Goal: Task Accomplishment & Management: Use online tool/utility

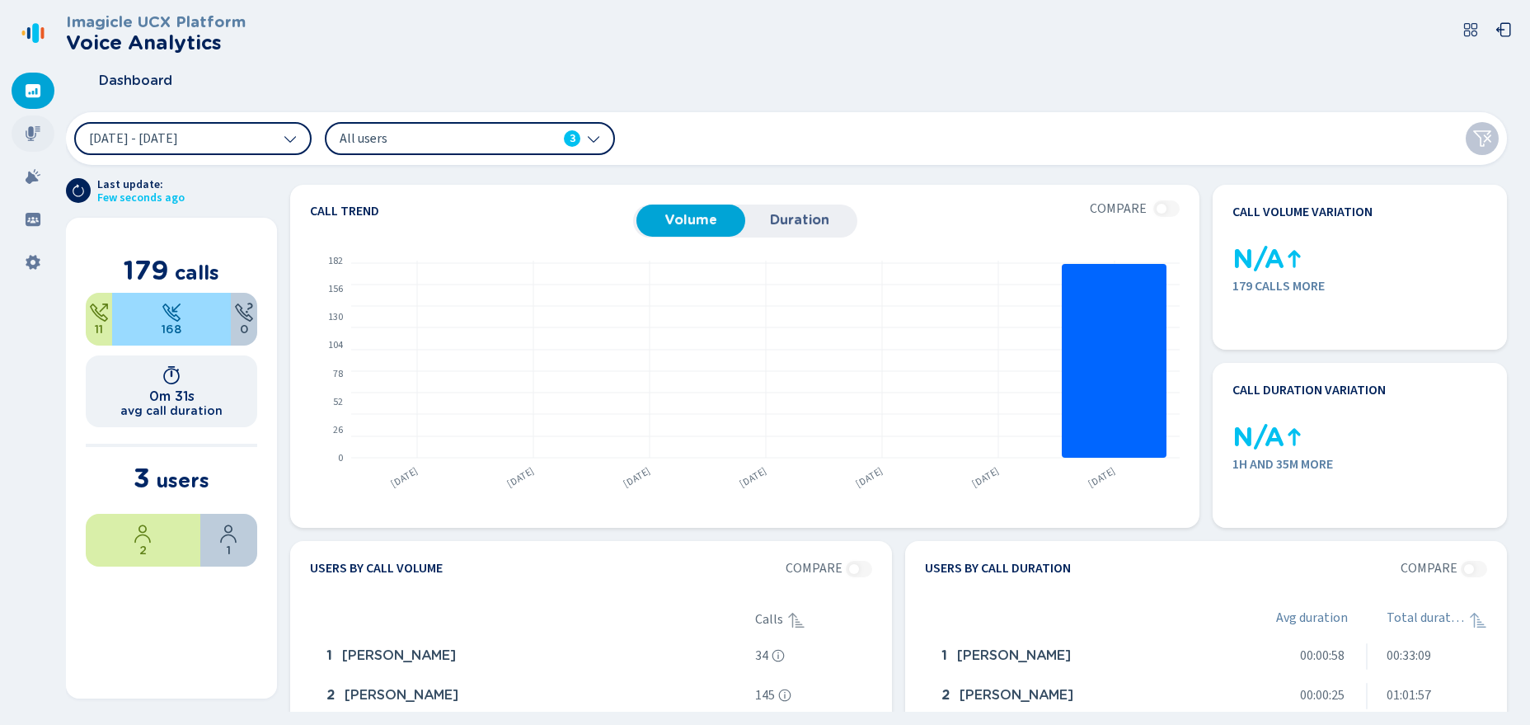
click at [34, 147] on div at bounding box center [33, 133] width 43 height 36
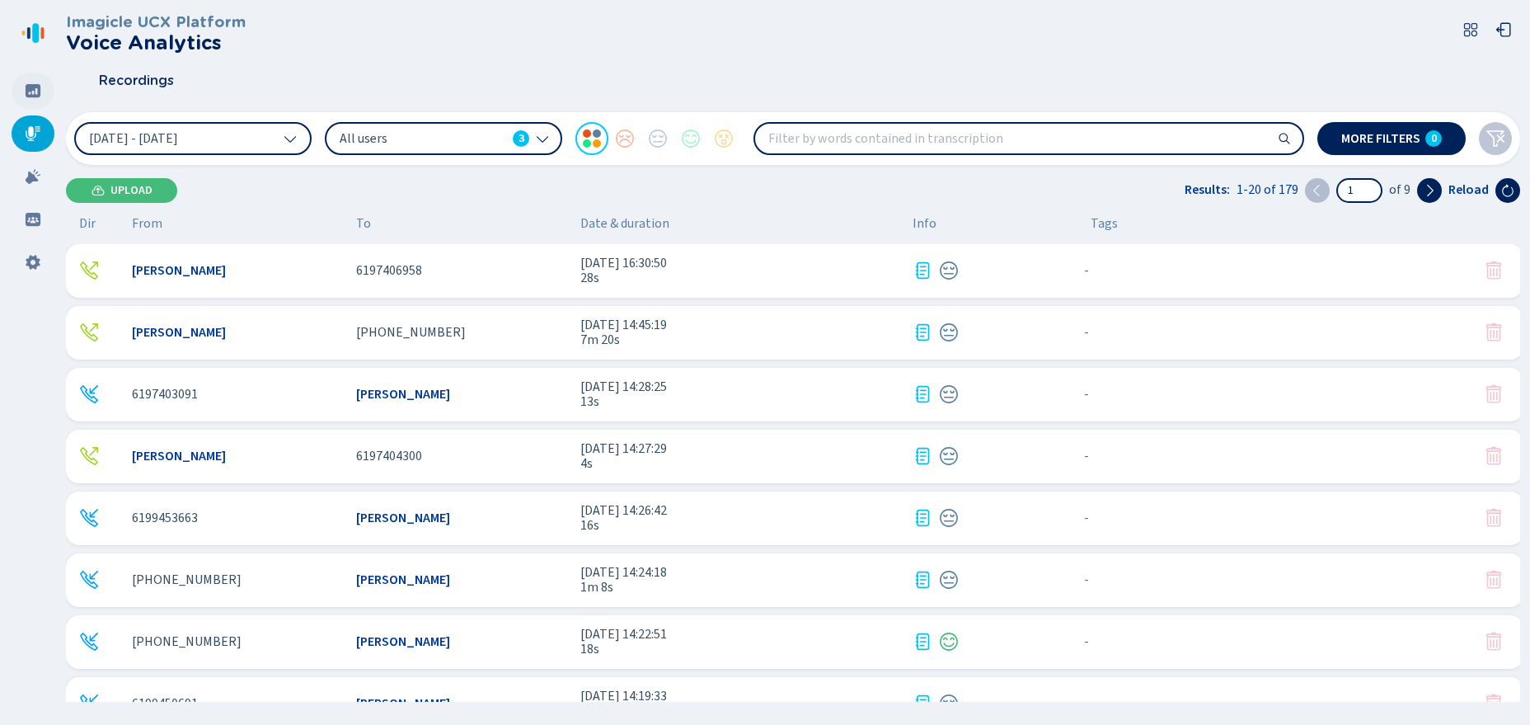
click at [53, 90] on div at bounding box center [33, 91] width 43 height 36
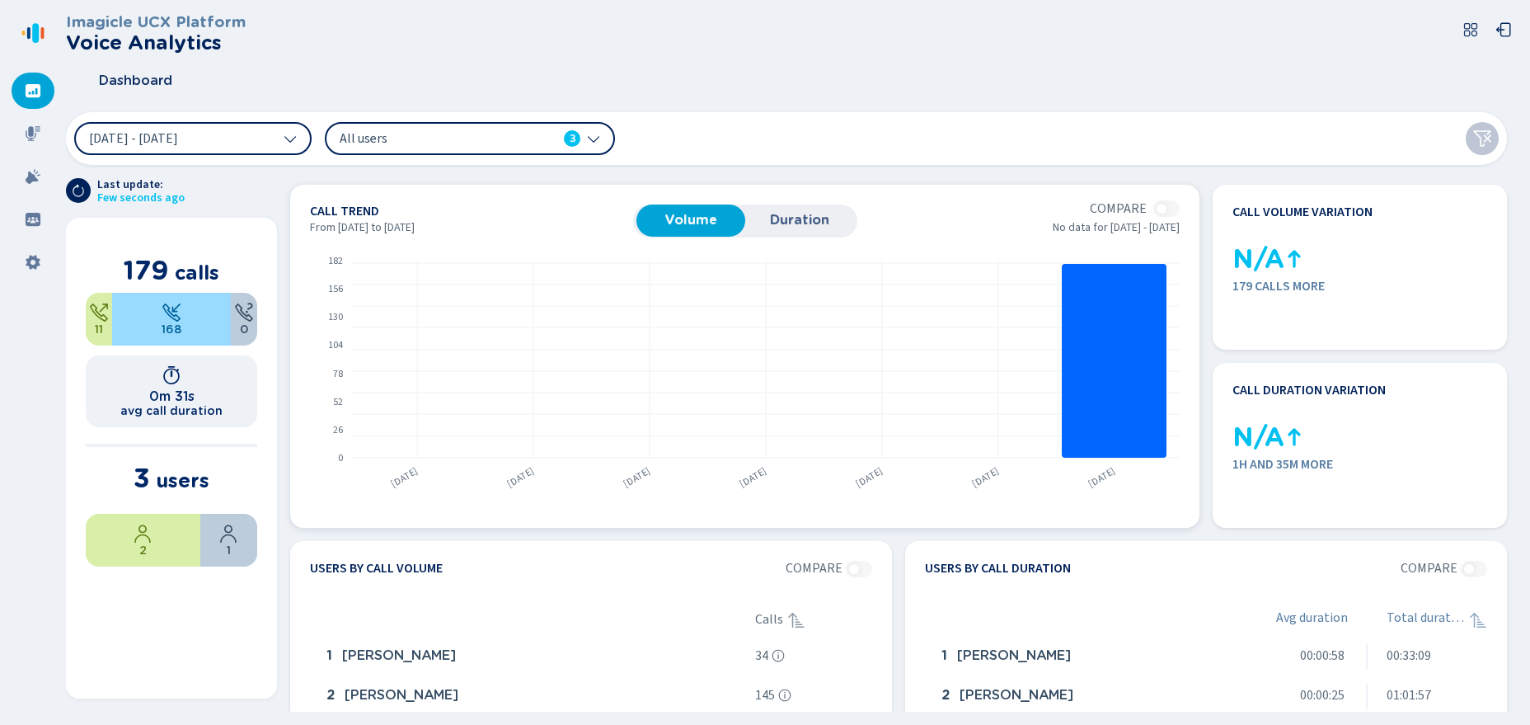
click at [779, 219] on span "Duration" at bounding box center [800, 220] width 92 height 15
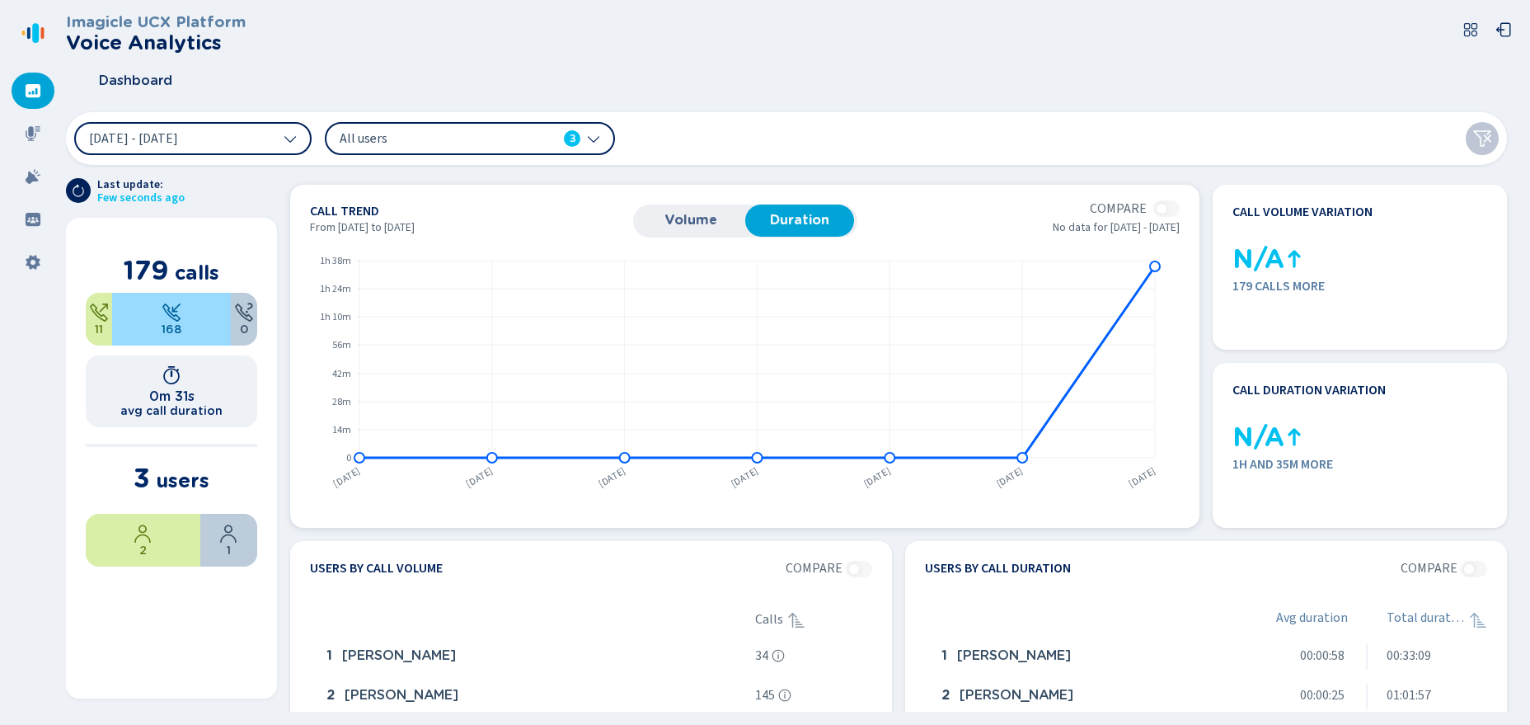
click at [710, 223] on span "Volume" at bounding box center [691, 220] width 92 height 15
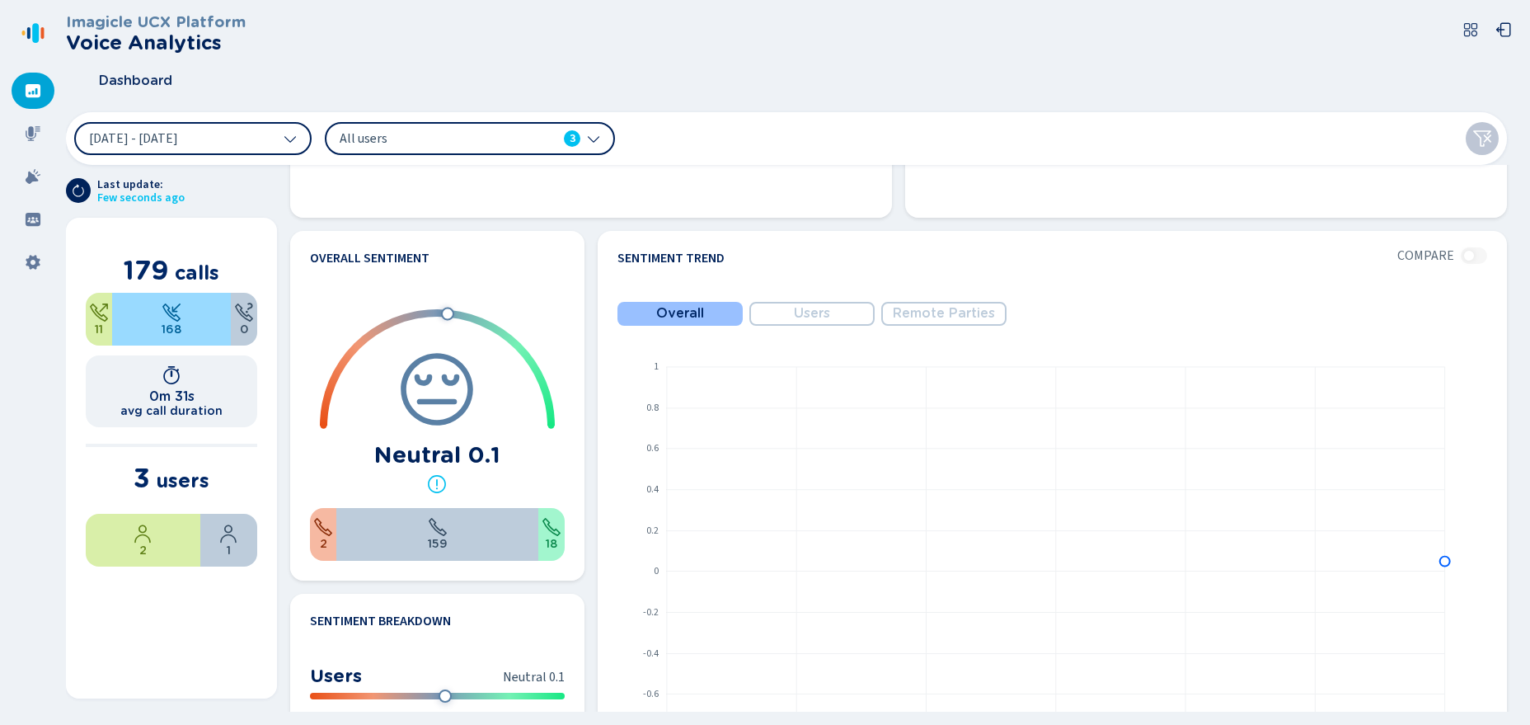
scroll to position [737, 0]
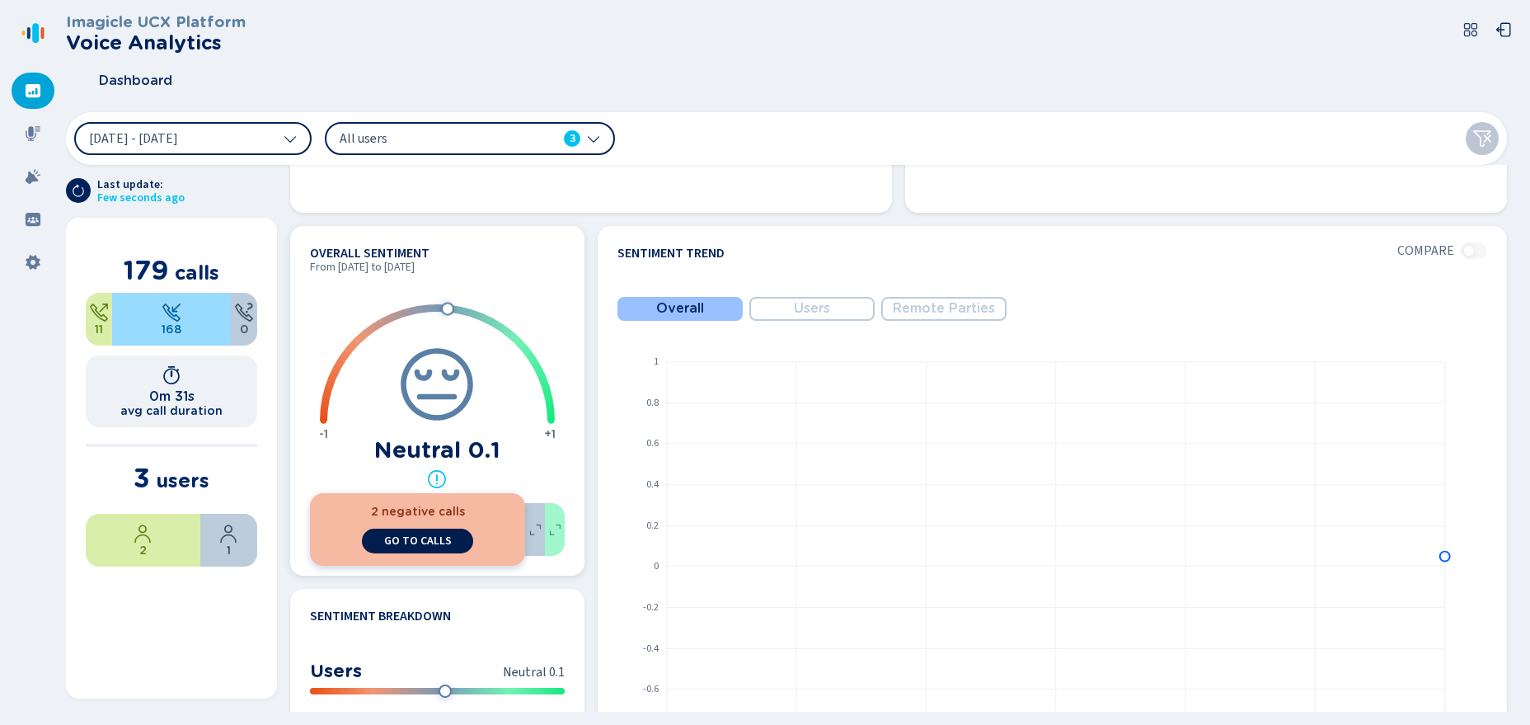
click at [402, 545] on span "go to calls" at bounding box center [418, 540] width 68 height 13
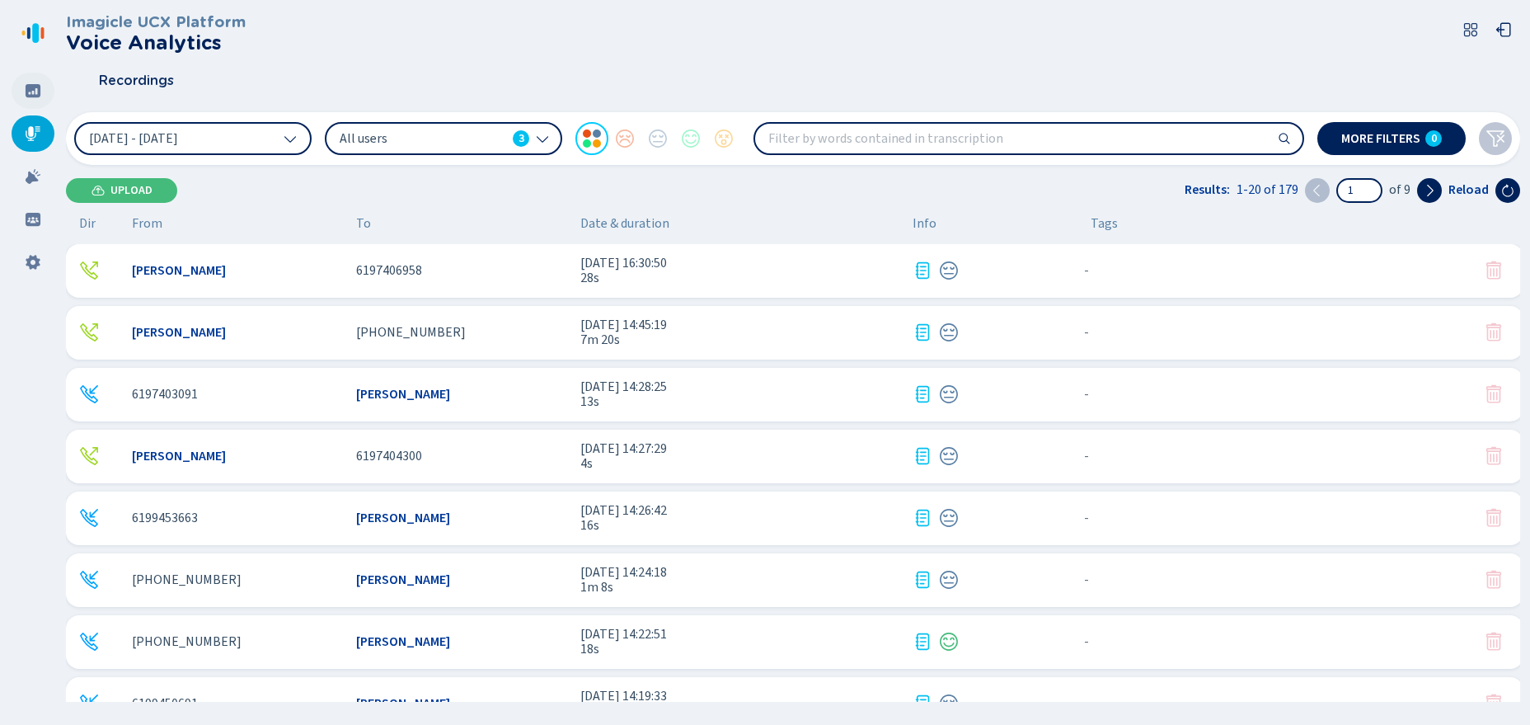
click at [35, 97] on icon at bounding box center [33, 90] width 15 height 13
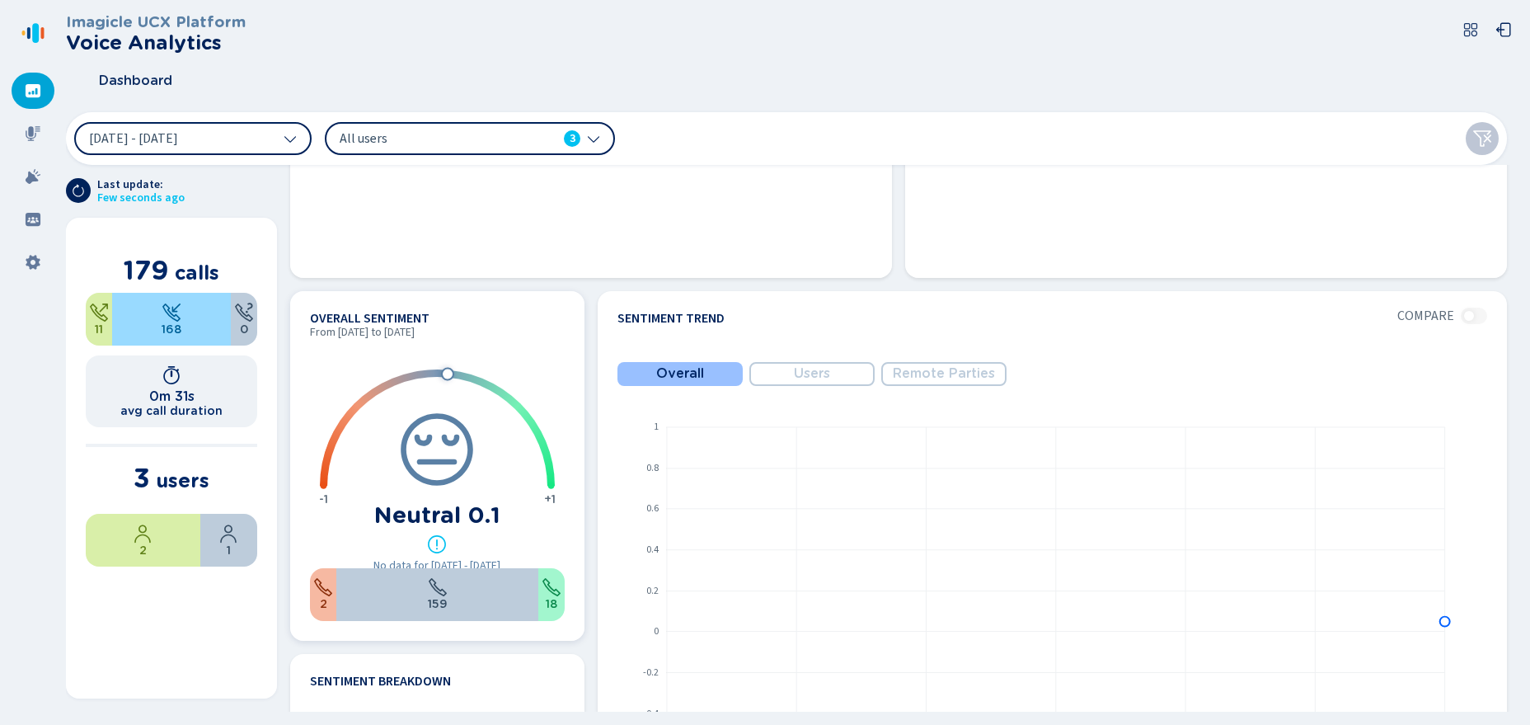
scroll to position [676, 0]
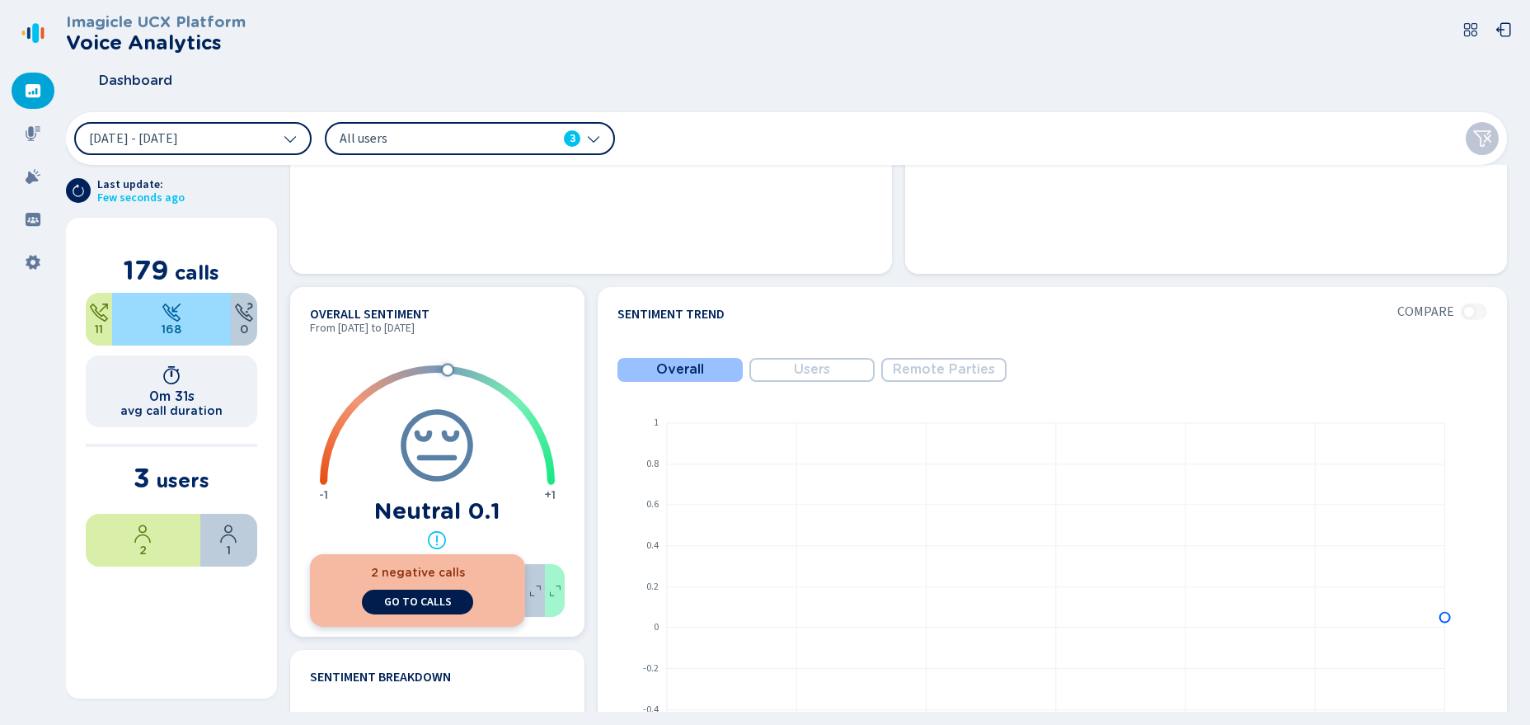
click at [396, 605] on span "go to calls" at bounding box center [418, 601] width 68 height 13
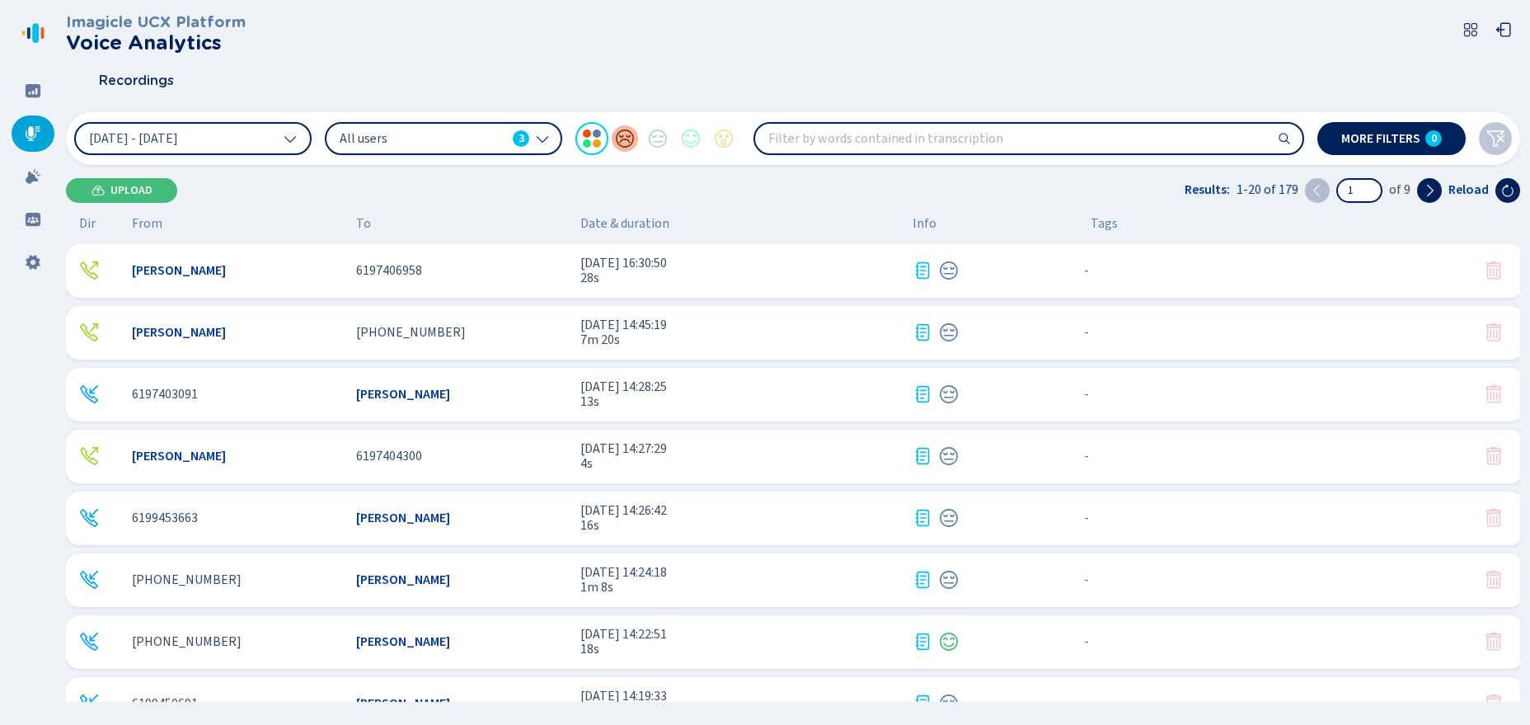
click at [620, 136] on div at bounding box center [625, 138] width 33 height 33
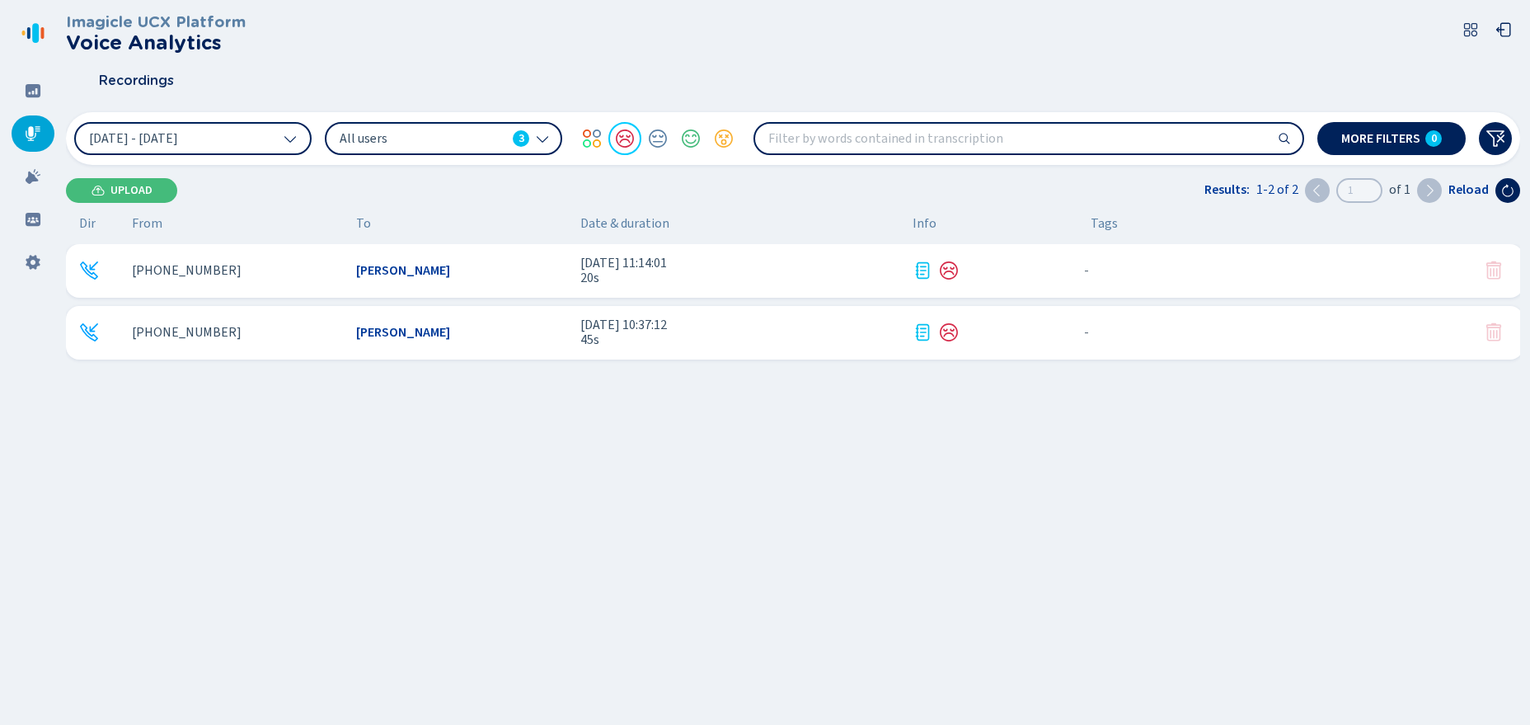
click at [219, 268] on div "[PHONE_NUMBER]" at bounding box center [237, 270] width 211 height 15
click at [423, 283] on div "[PHONE_NUMBER] [PERSON_NAME] [DATE] 11:14:01 20s - {{hiddenTagsCount}} more" at bounding box center [795, 271] width 1458 height 54
click at [352, 325] on div "[PHONE_NUMBER] [PERSON_NAME] [DATE] 10:37:12 45s - {{hiddenTagsCount}} more" at bounding box center [795, 333] width 1458 height 54
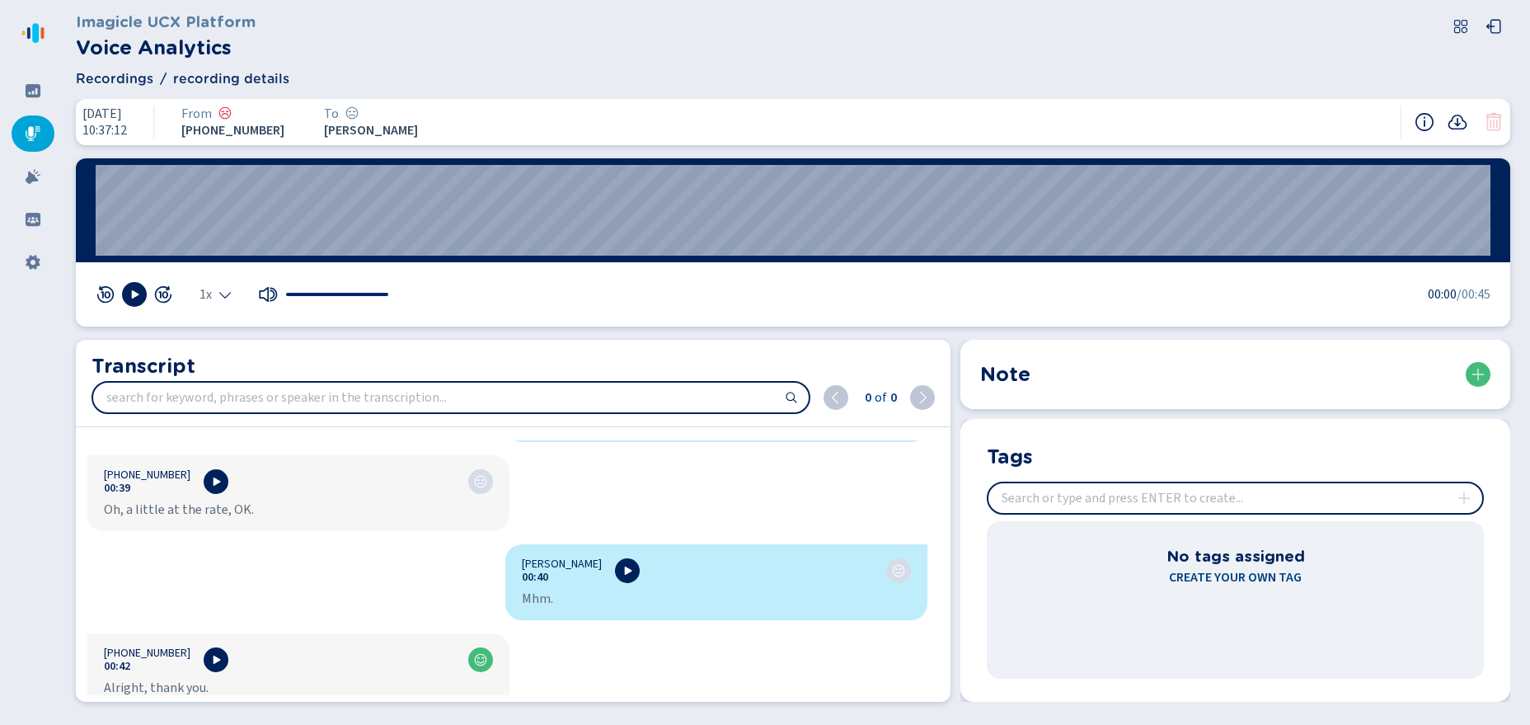
scroll to position [632, 0]
